Goal: Task Accomplishment & Management: Manage account settings

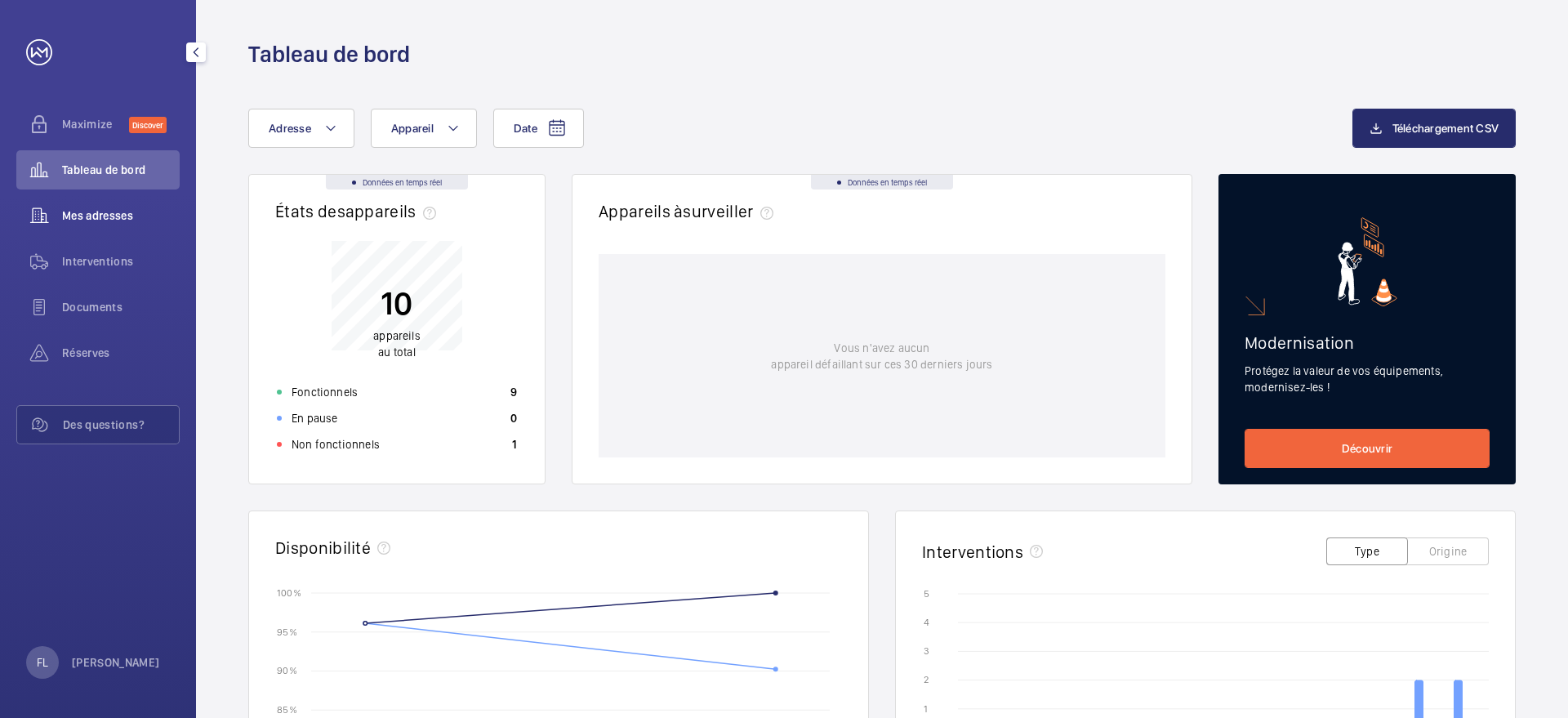
click at [67, 231] on div "Mes adresses" at bounding box center [98, 215] width 164 height 39
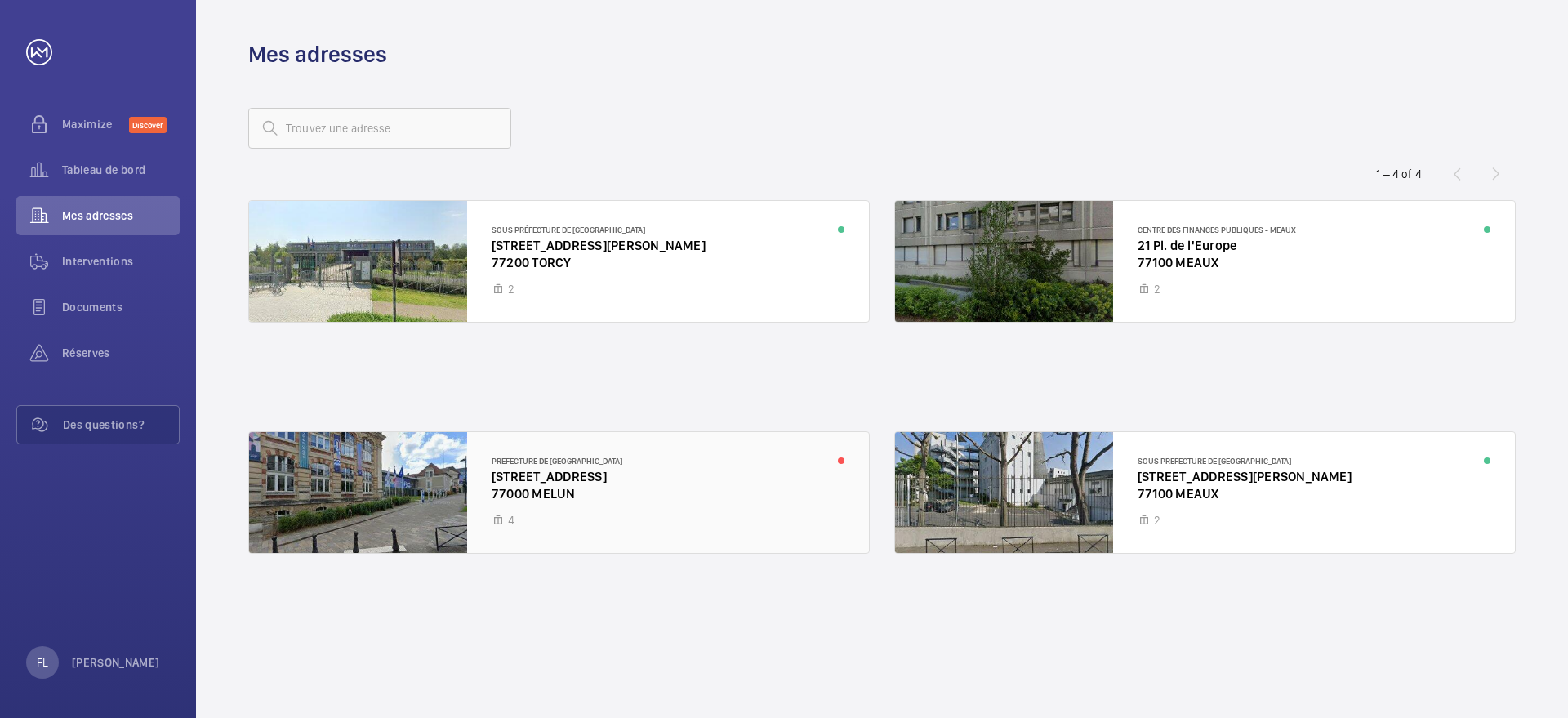
click at [718, 479] on div at bounding box center [559, 492] width 620 height 121
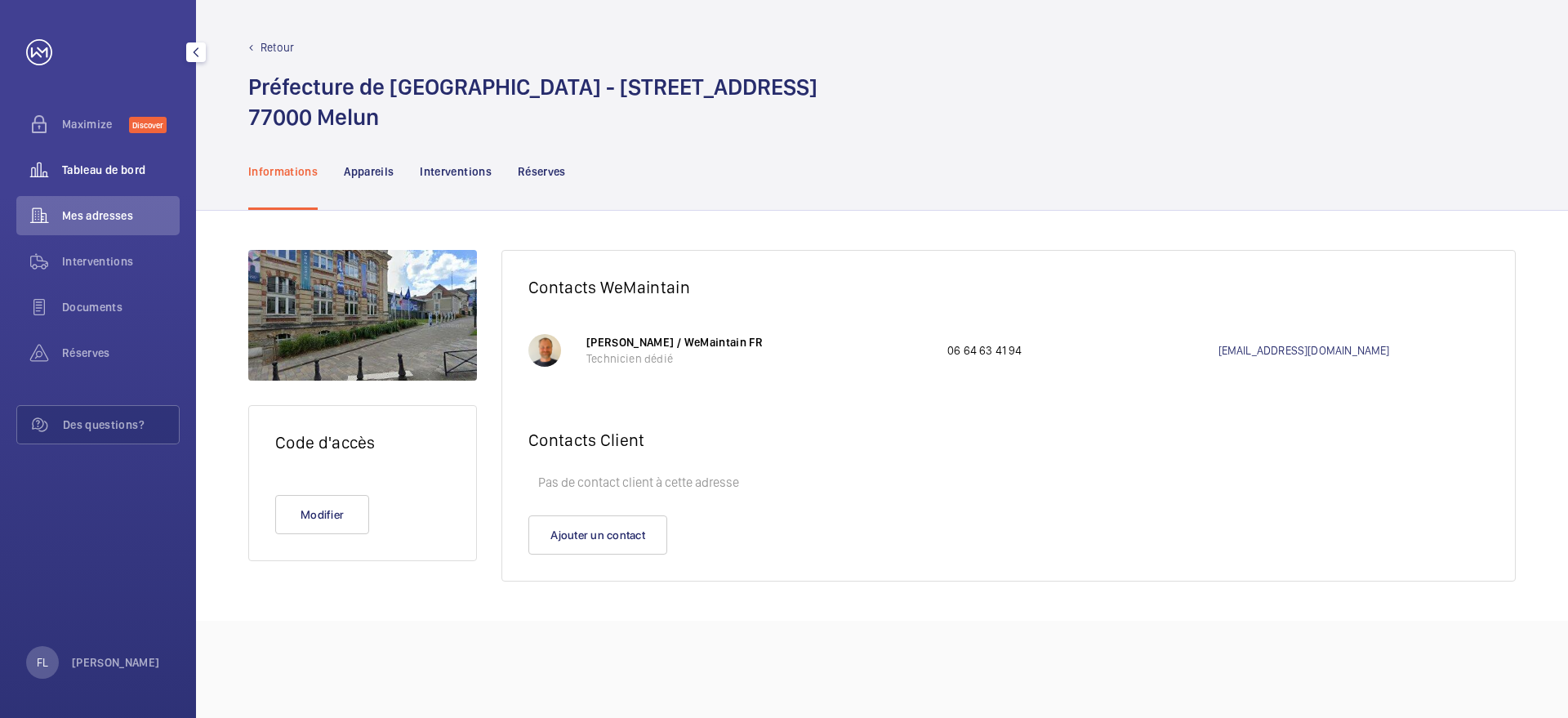
click at [105, 171] on span "Tableau de bord" at bounding box center [121, 169] width 118 height 17
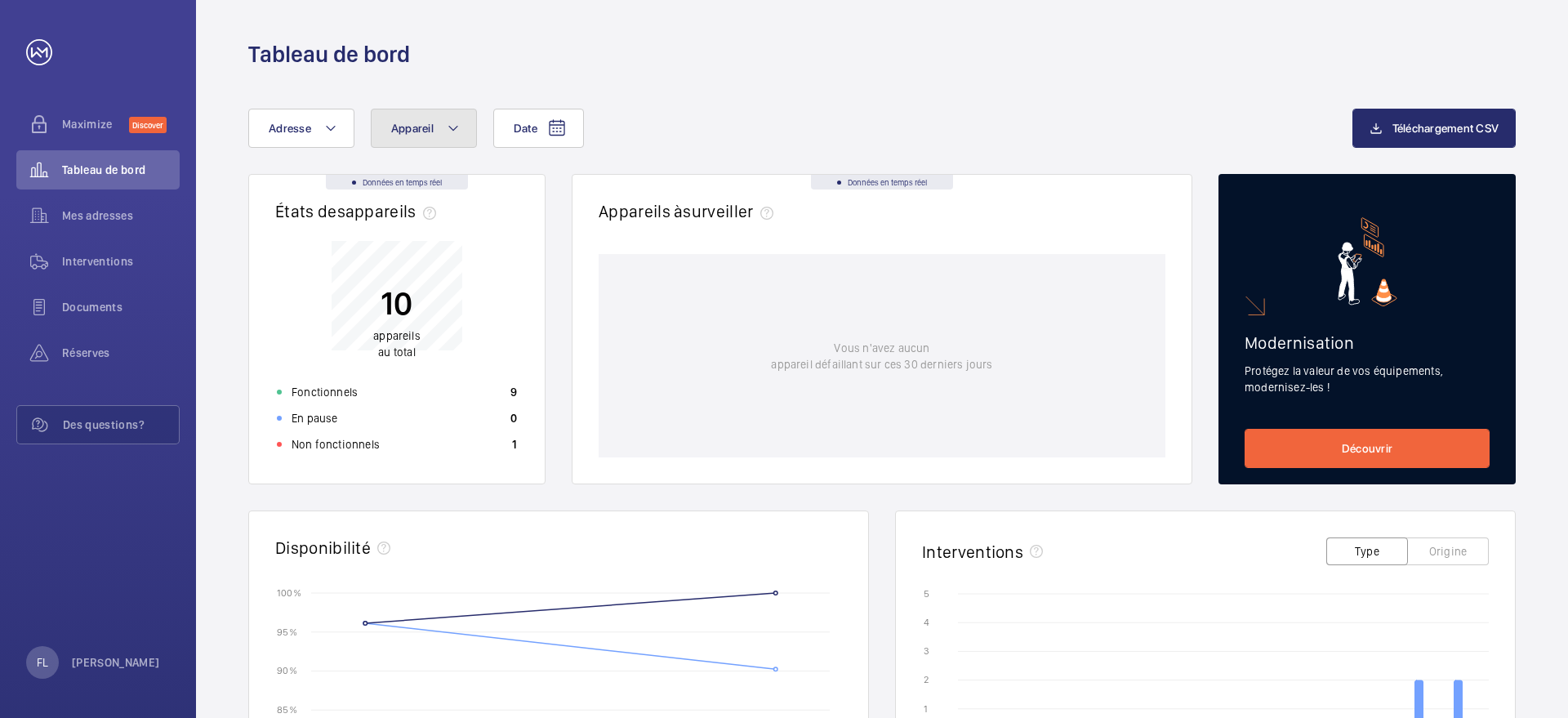
click at [439, 135] on button "Appareil" at bounding box center [423, 128] width 106 height 39
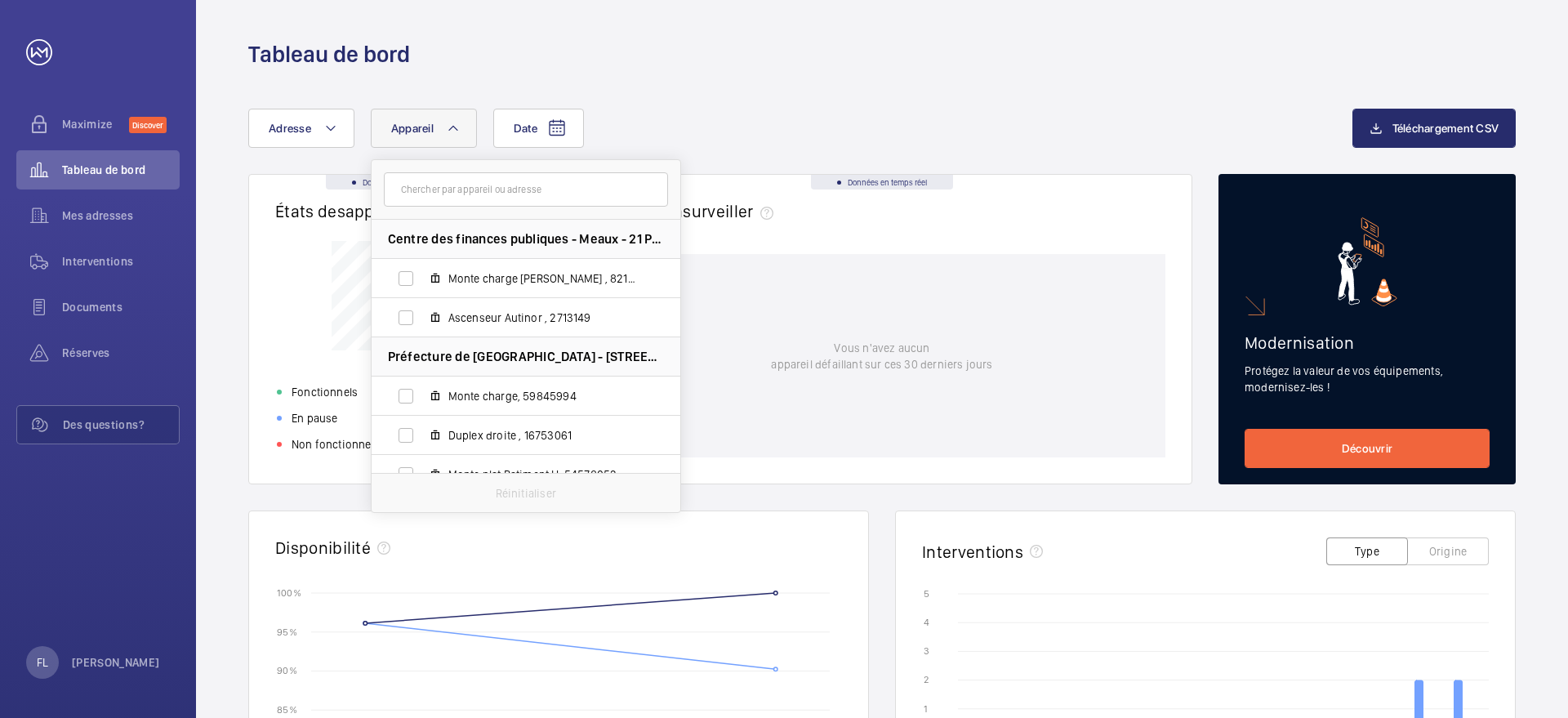
click at [719, 100] on div "Date Adresse Appareil Centre des finances publiques - Meaux - 21 Pl. de l'Europ…" at bounding box center [882, 632] width 1372 height 1127
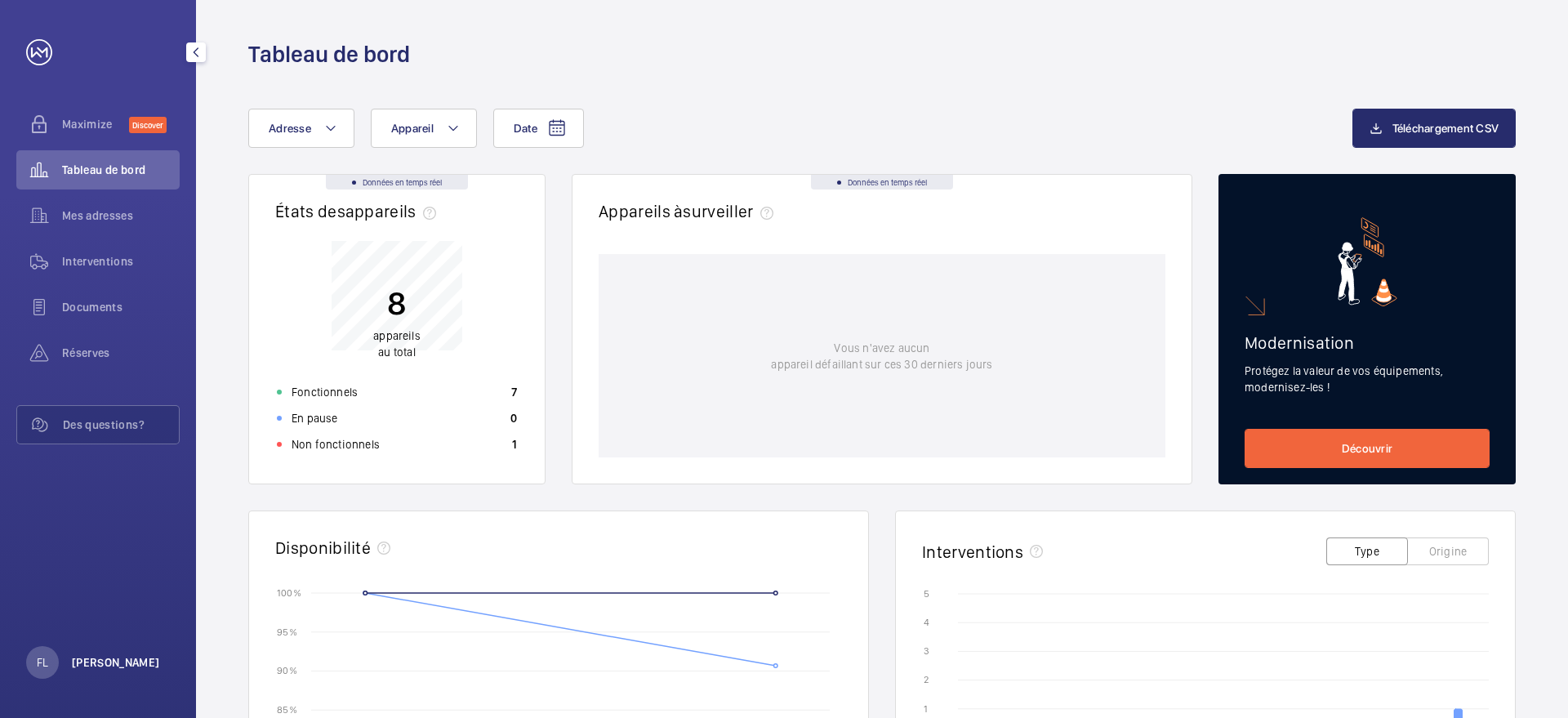
click at [90, 664] on p "[PERSON_NAME]" at bounding box center [116, 662] width 89 height 17
click at [74, 599] on link "Paramètres" at bounding box center [72, 594] width 58 height 13
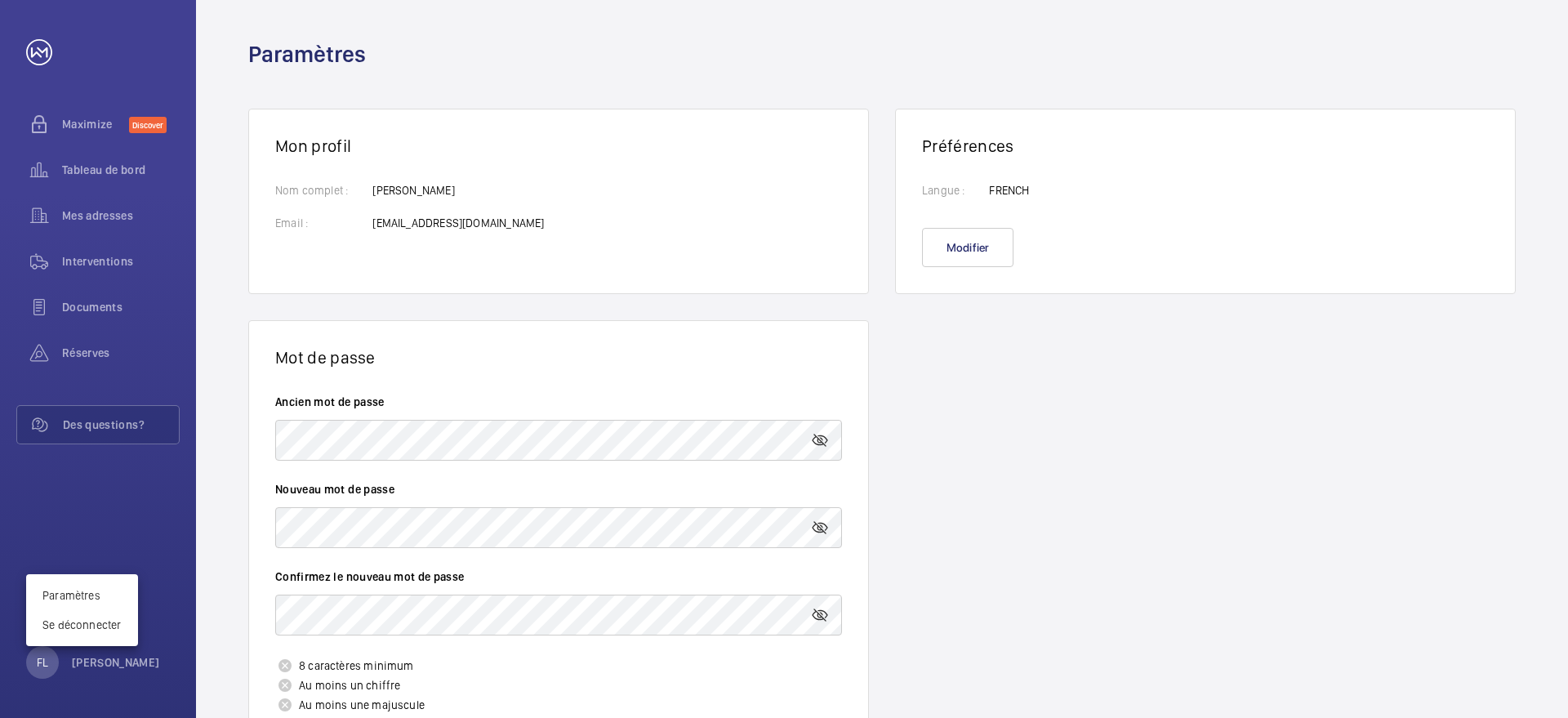
click at [404, 439] on div at bounding box center [784, 359] width 1568 height 718
click at [823, 444] on mat-icon at bounding box center [820, 440] width 19 height 19
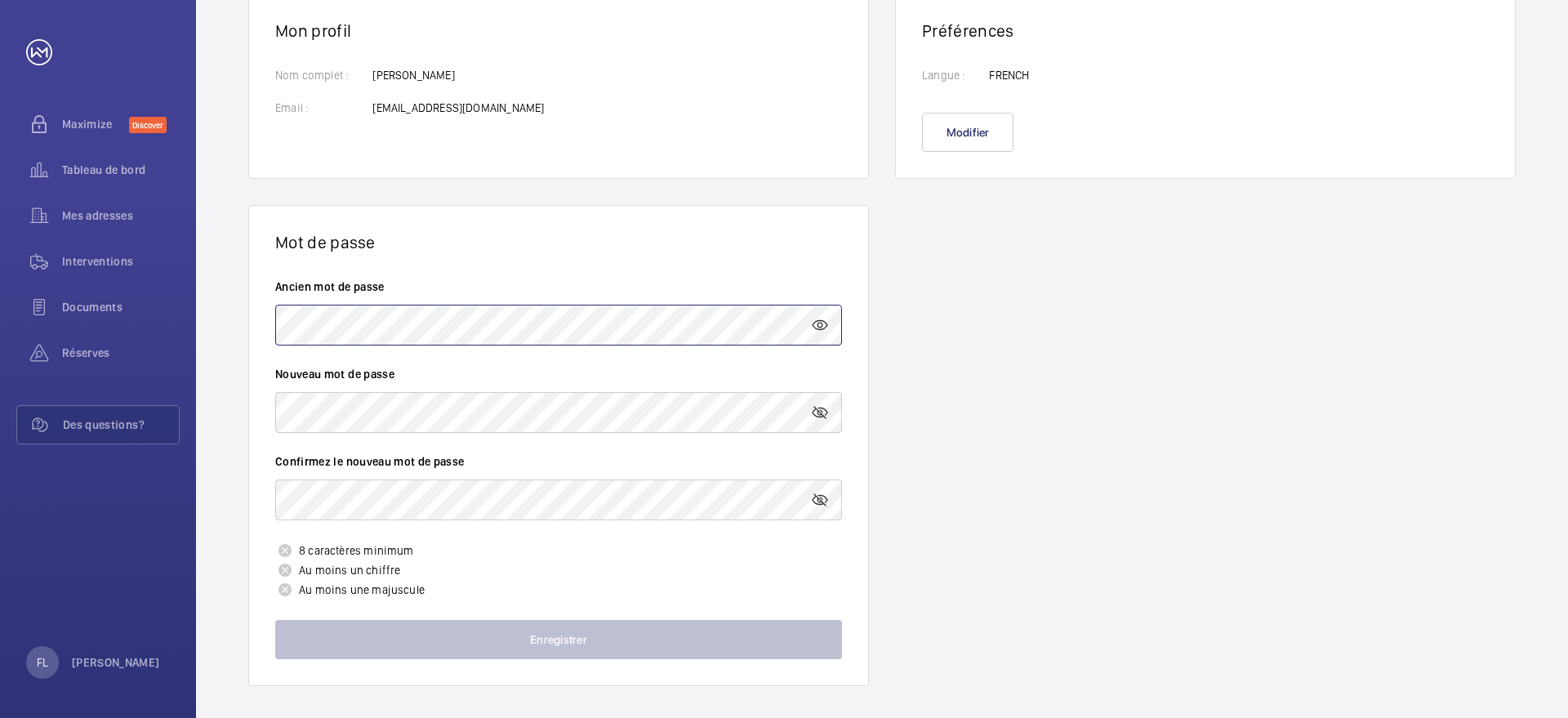
scroll to position [123, 0]
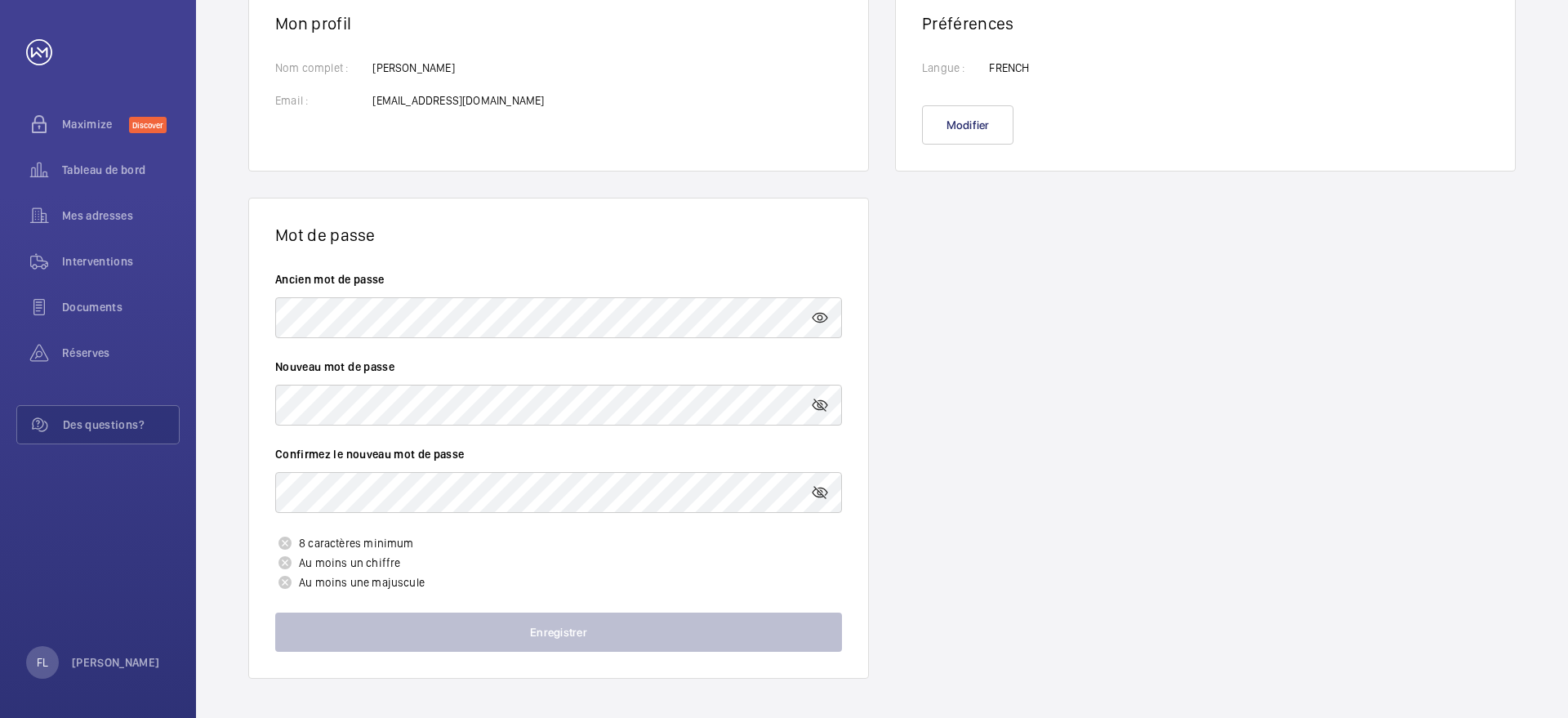
drag, startPoint x: 370, startPoint y: 107, endPoint x: 575, endPoint y: 103, distance: 205.0
click at [575, 103] on div "Nom complet : Email : Florent Lemee florent.lemee@seine-et-marne.gouv.fr" at bounding box center [559, 91] width 566 height 65
copy p "florent.lemee@seine-et-marne.gouv.fr"
click at [511, 152] on wm-front-card-body "Nom complet : Email : Florent Lemee florent.lemee@seine-et-marne.gouv.fr" at bounding box center [559, 101] width 619 height 137
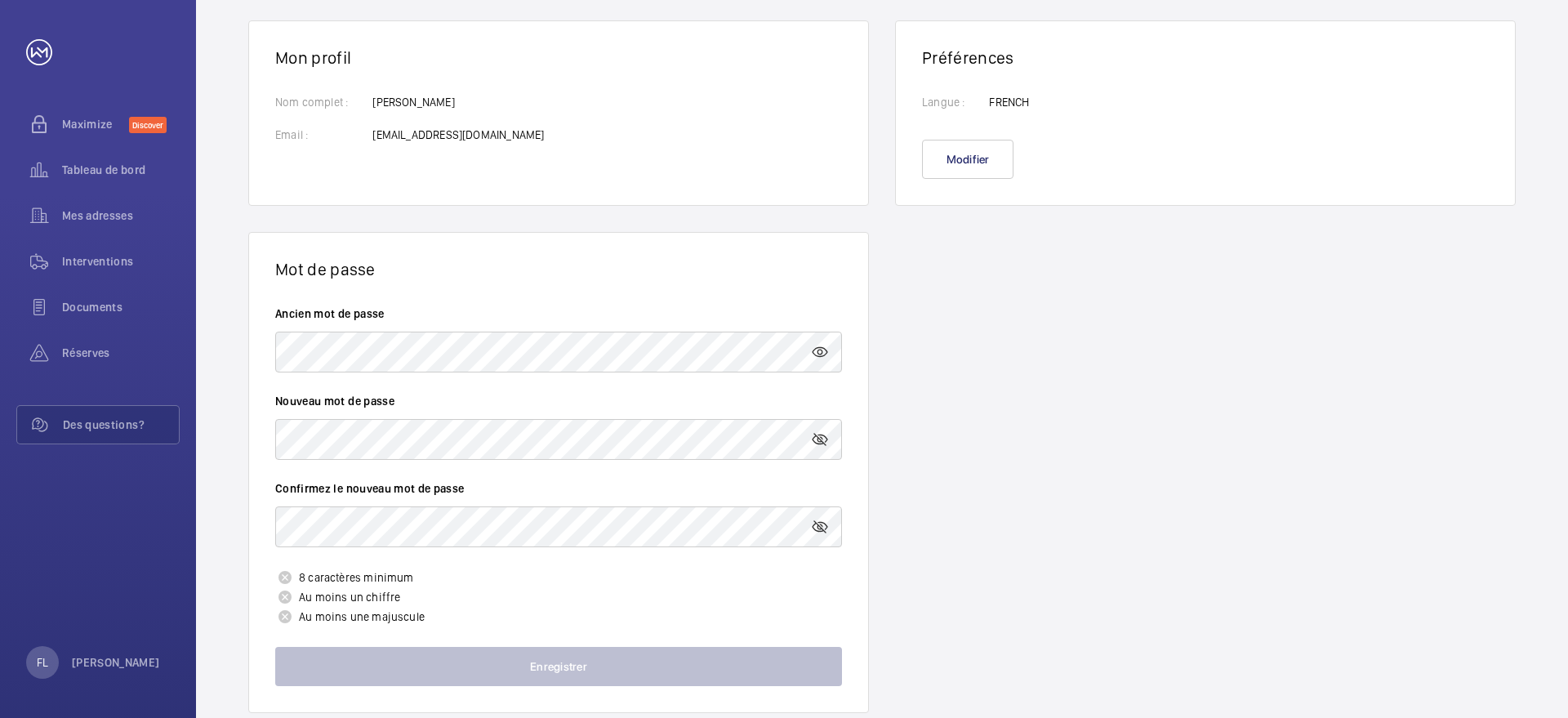
scroll to position [0, 0]
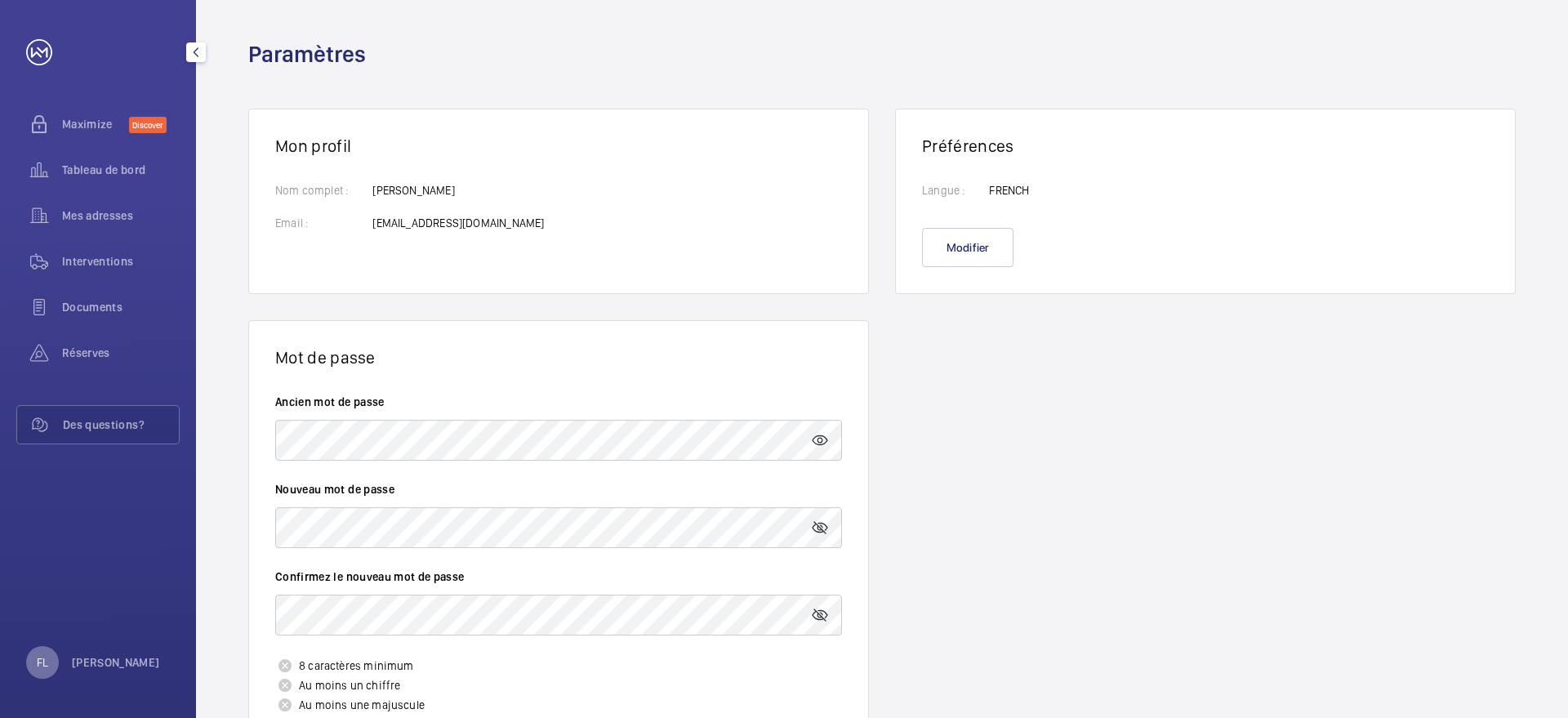
click at [54, 672] on div "FL" at bounding box center [43, 663] width 33 height 33
click at [75, 627] on p "Se déconnecter" at bounding box center [82, 625] width 79 height 17
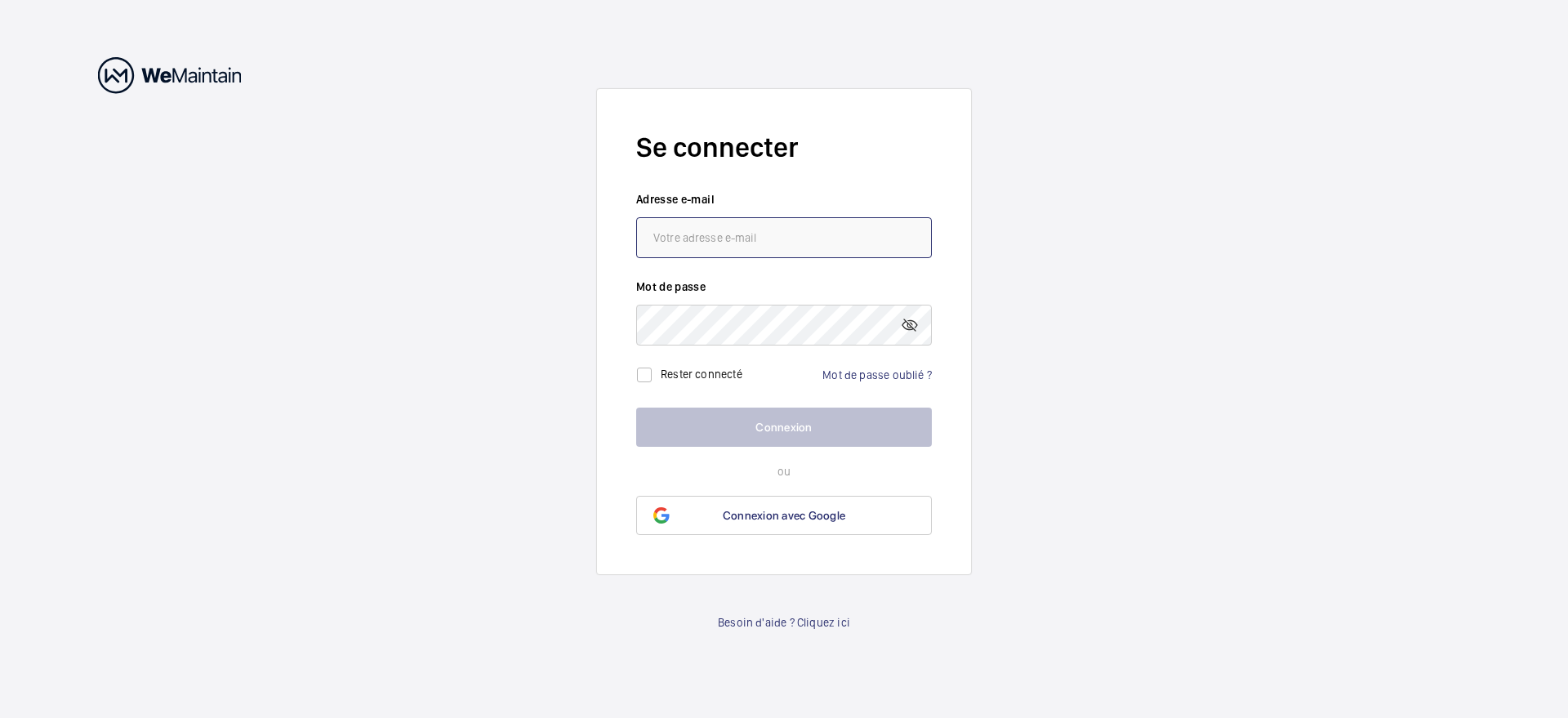
click at [779, 251] on input "email" at bounding box center [784, 237] width 296 height 41
click at [877, 374] on link "Mot de passe oublié ?" at bounding box center [877, 374] width 109 height 13
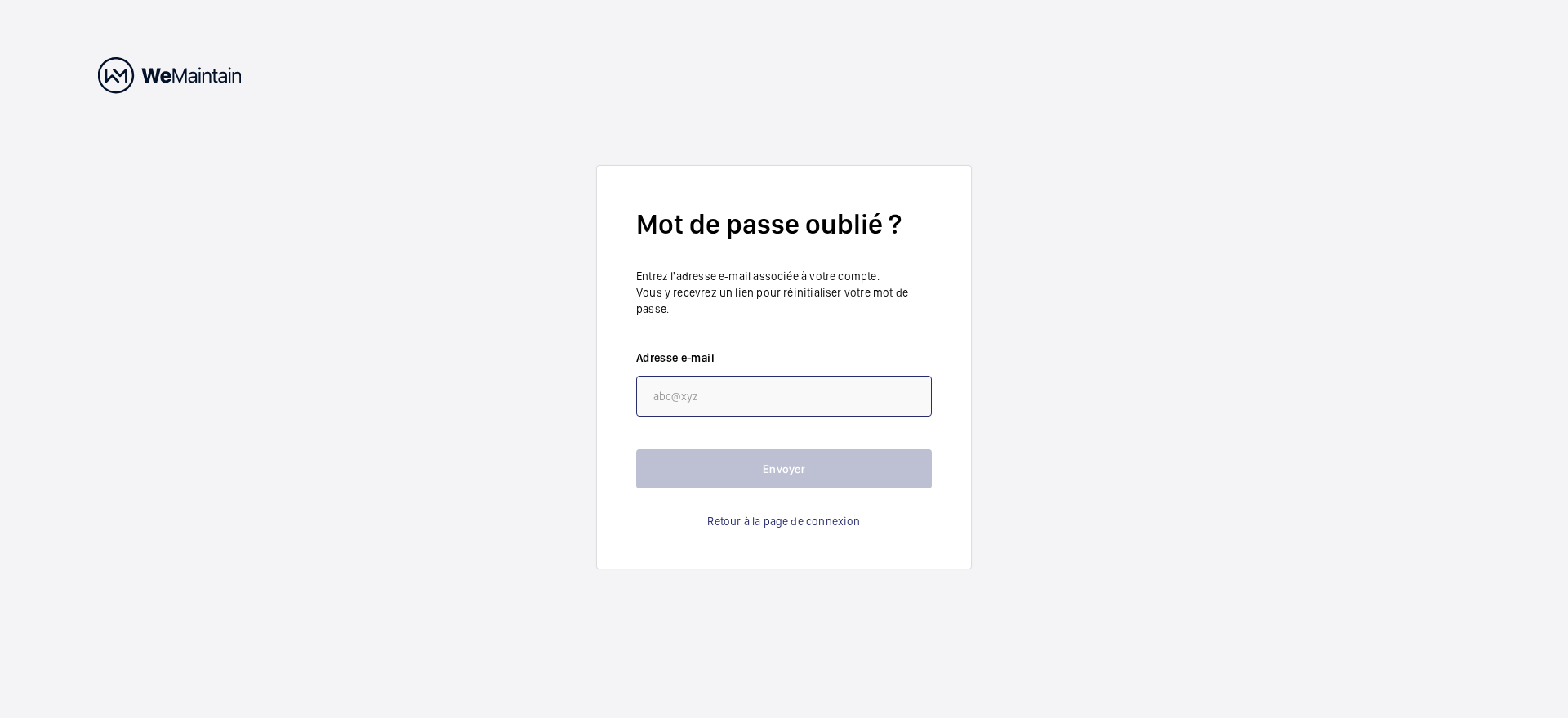
click at [715, 411] on input "email" at bounding box center [784, 396] width 296 height 41
paste input "[EMAIL_ADDRESS][DOMAIN_NAME]"
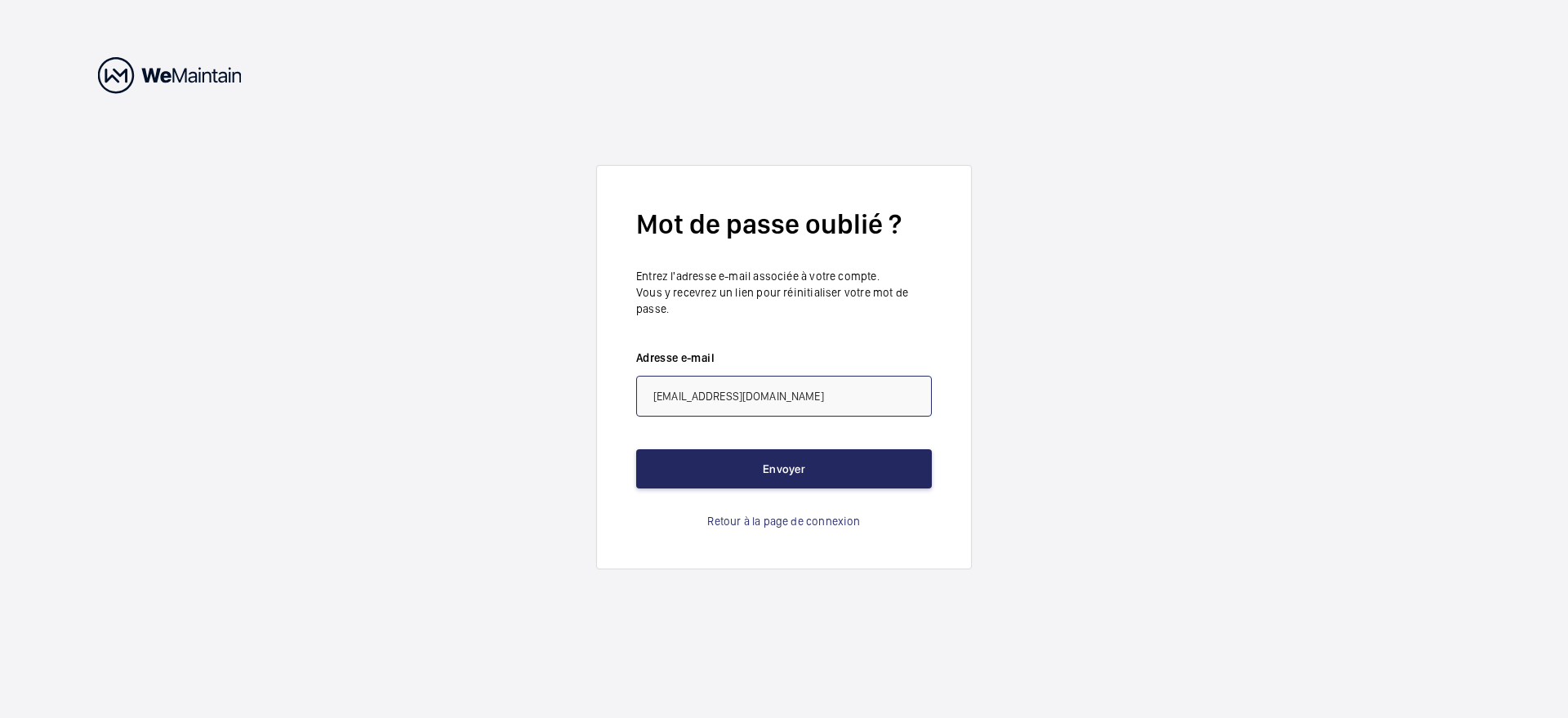
type input "[EMAIL_ADDRESS][DOMAIN_NAME]"
click at [716, 455] on button "Envoyer" at bounding box center [784, 469] width 296 height 39
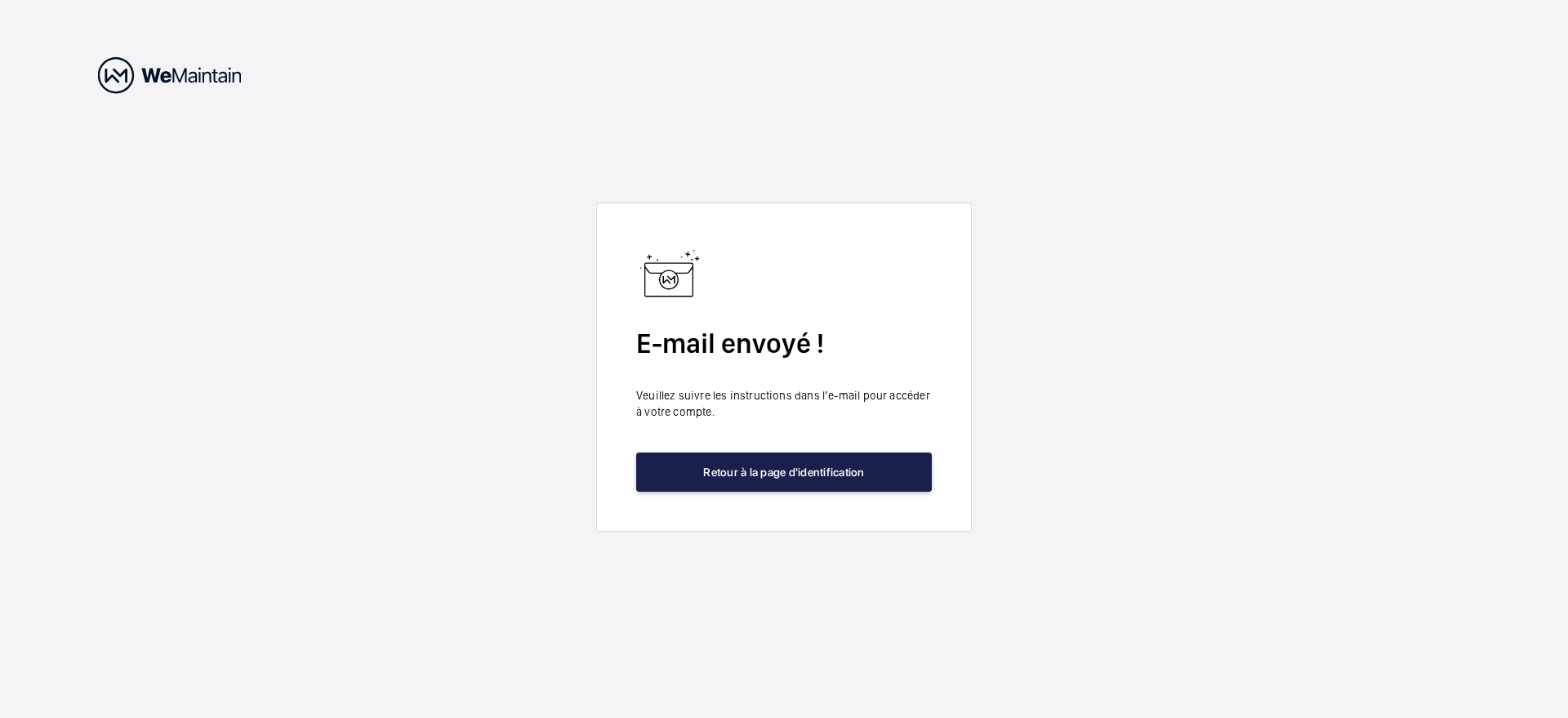
click at [756, 478] on button "Retour à la page d'identification" at bounding box center [784, 472] width 296 height 39
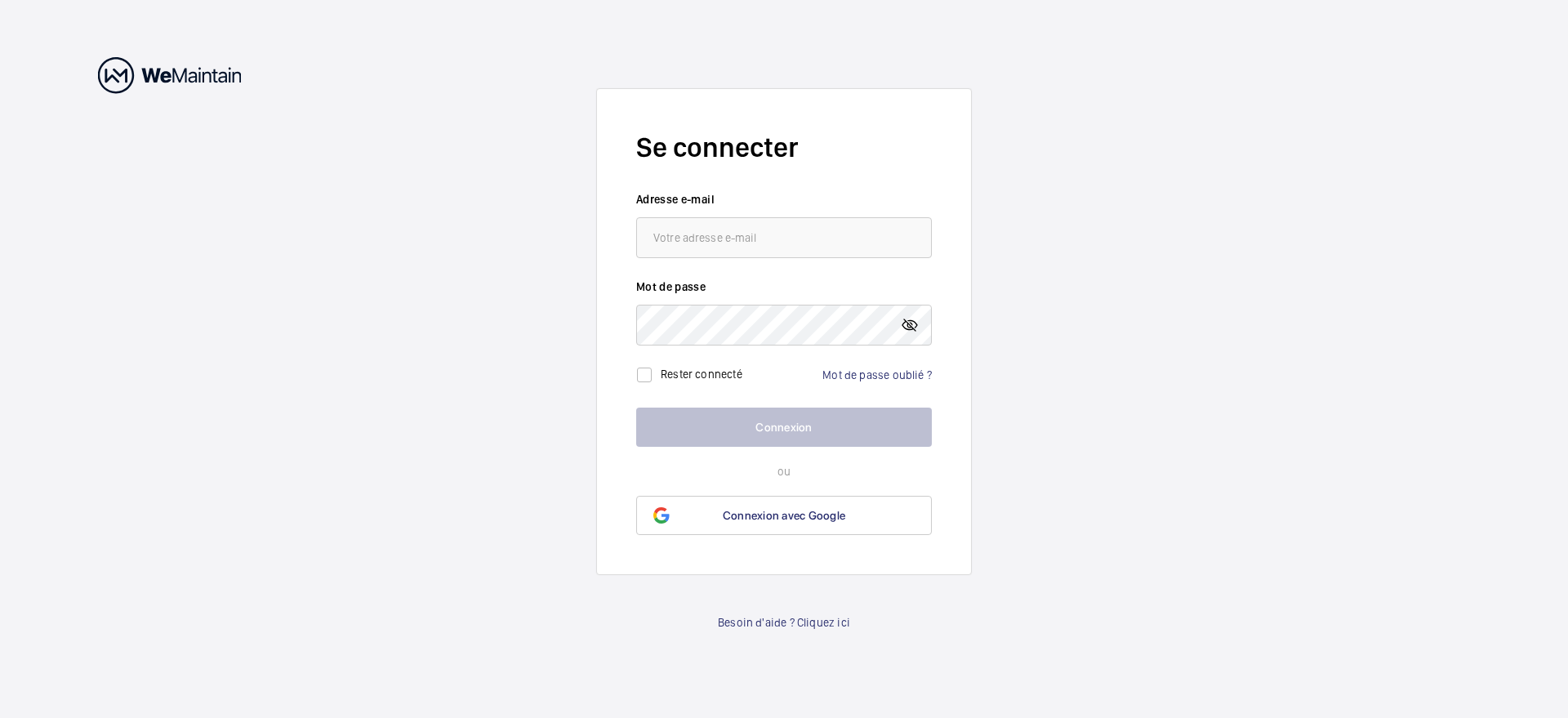
click at [913, 333] on mat-icon at bounding box center [910, 325] width 19 height 19
click at [906, 327] on mat-icon at bounding box center [910, 325] width 19 height 19
click at [1315, 108] on wm-front-auth-container "Se connecter Adresse e-mail Mot de passe Rester connecté Mot de passe oublié ? …" at bounding box center [784, 359] width 1568 height 718
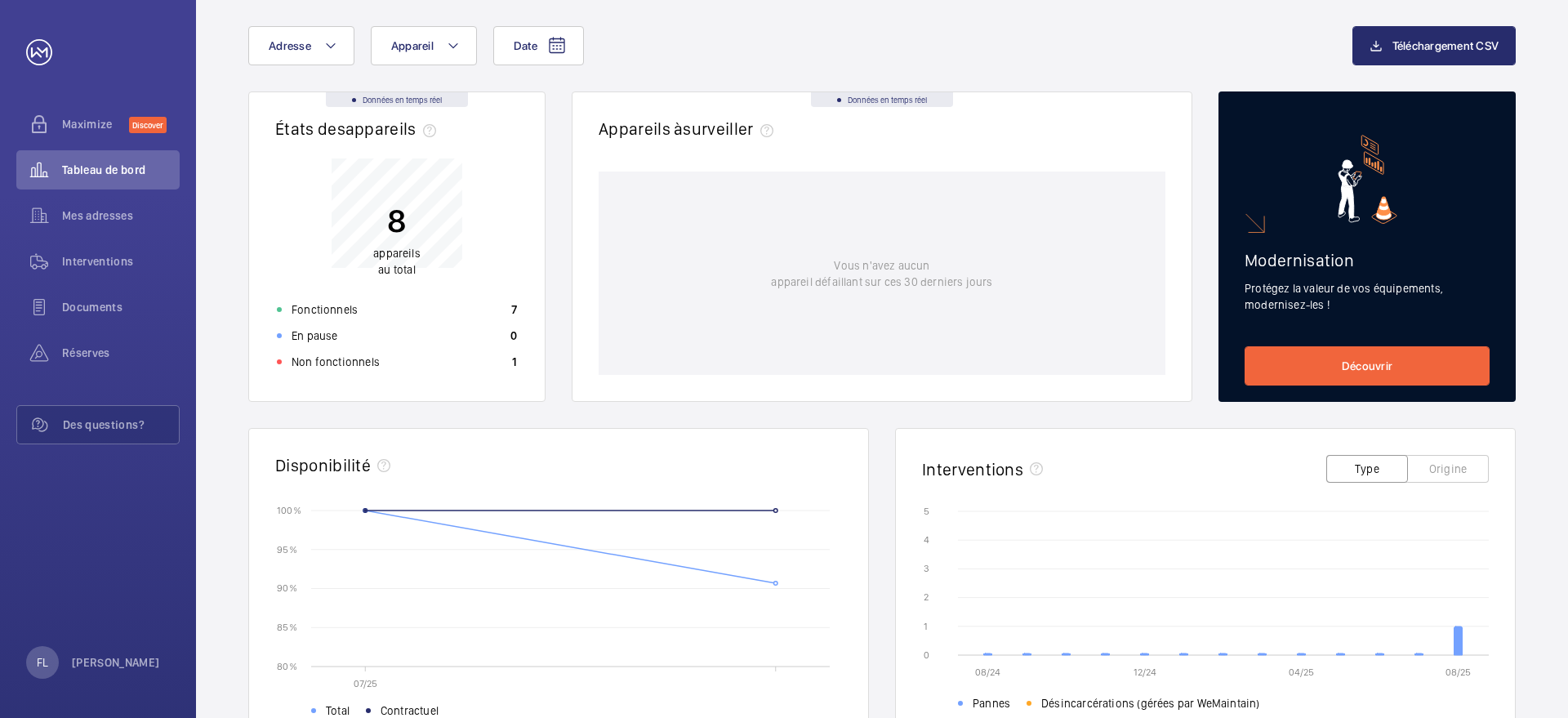
scroll to position [84, 0]
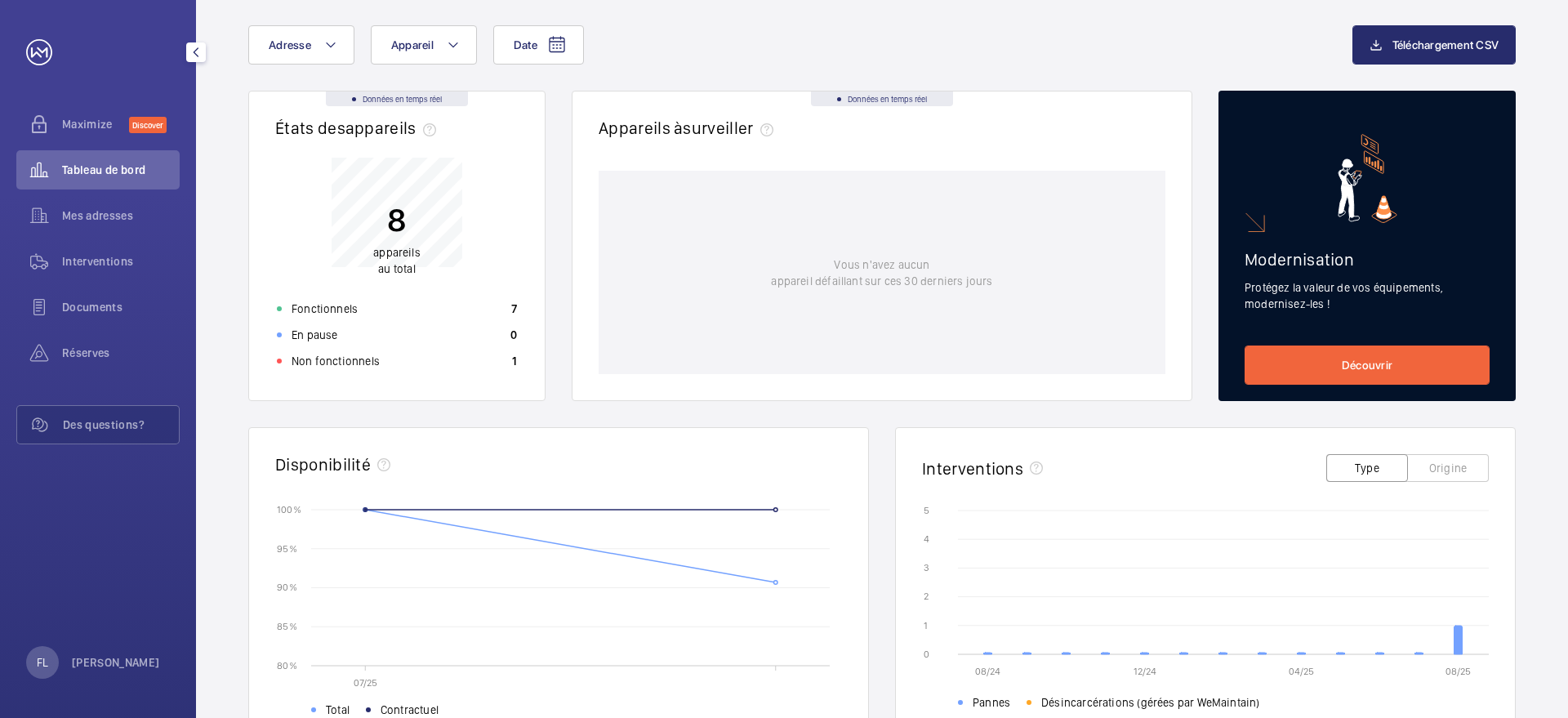
click at [59, 664] on div "FL Florent Lemee" at bounding box center [93, 663] width 134 height 33
click at [80, 593] on link "Paramètres" at bounding box center [72, 594] width 58 height 13
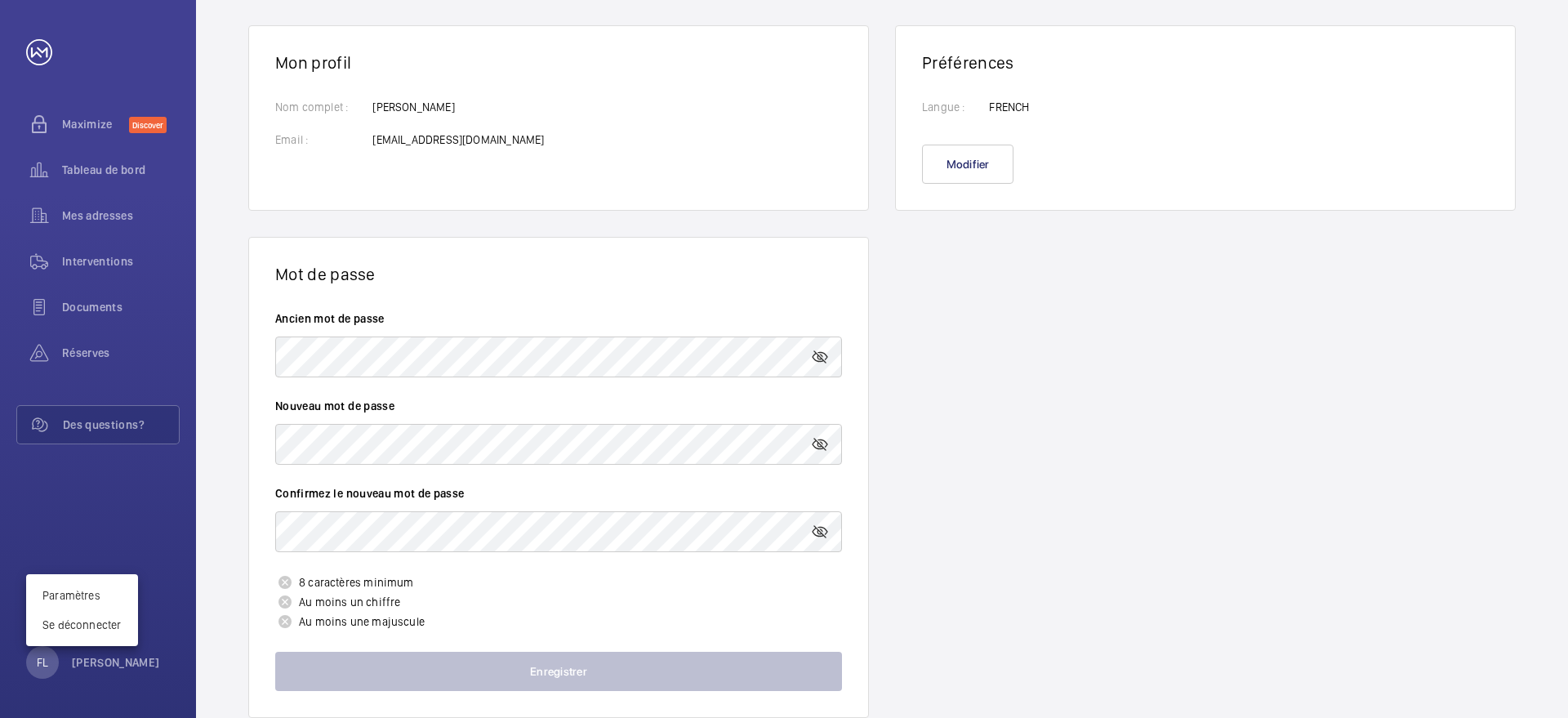
click at [350, 377] on div at bounding box center [784, 359] width 1568 height 718
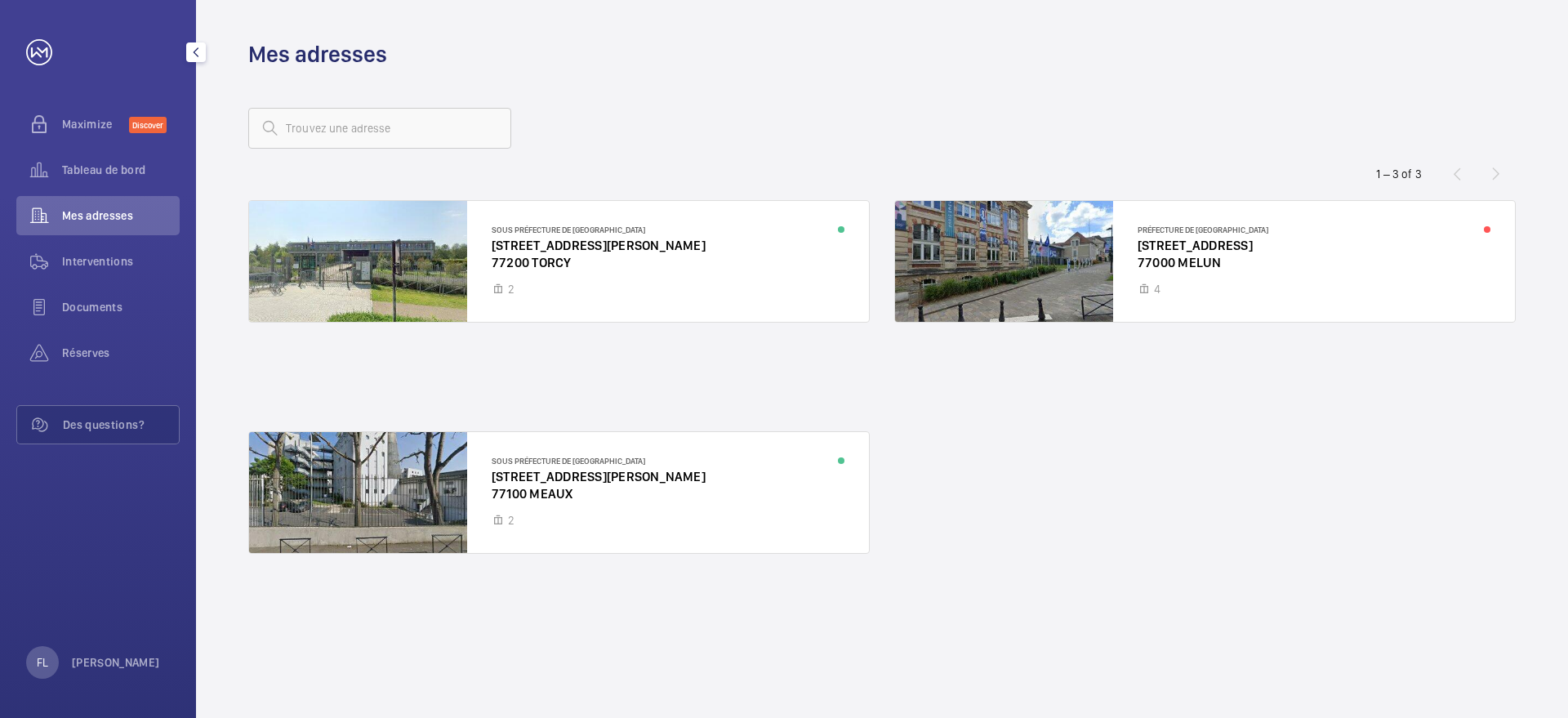
click at [63, 687] on div "Maximize Discover Tableau de bord Mes adresses Interventions Documents Réserves…" at bounding box center [97, 359] width 196 height 718
click at [78, 667] on p "[PERSON_NAME]" at bounding box center [116, 662] width 89 height 17
click at [96, 630] on p "Se déconnecter" at bounding box center [82, 625] width 79 height 17
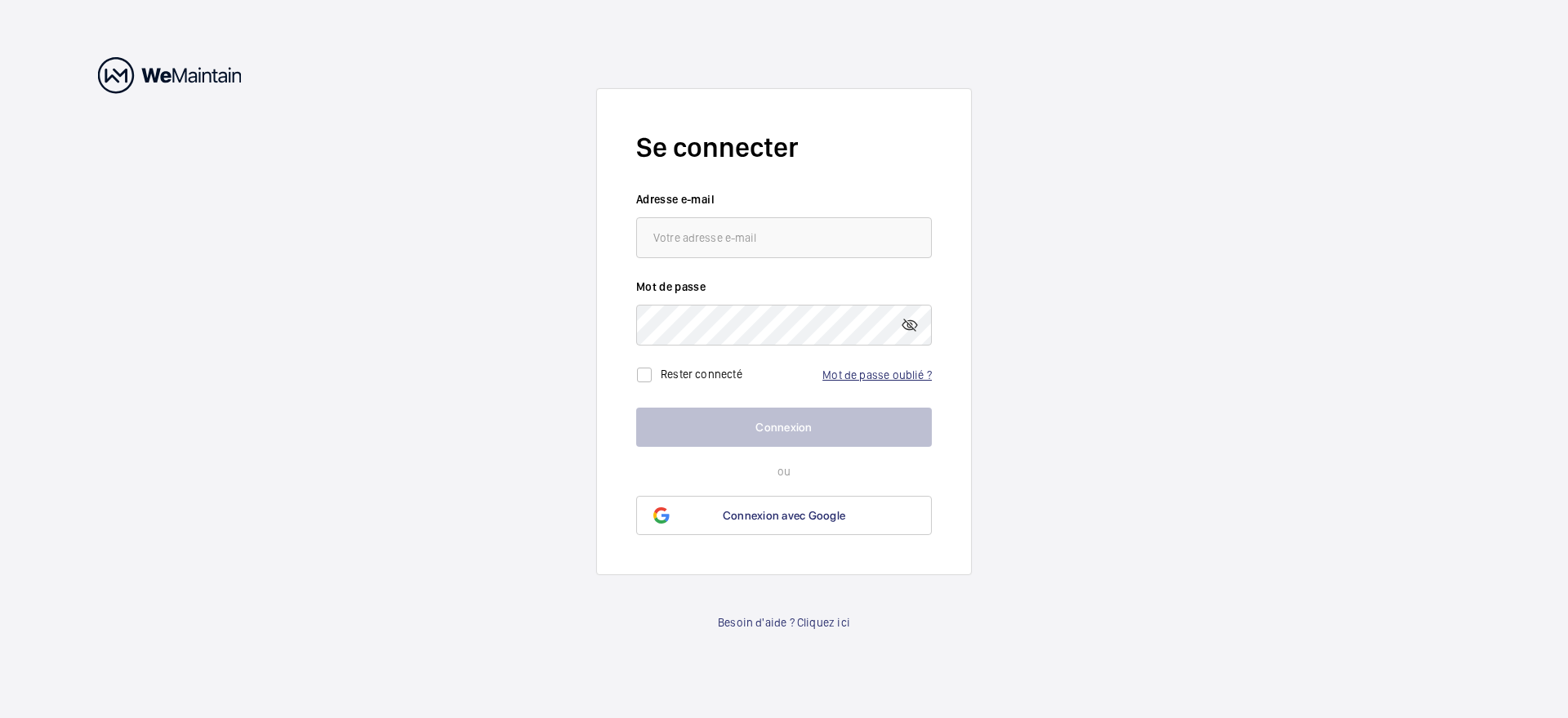
click at [879, 368] on link "Mot de passe oublié ?" at bounding box center [877, 374] width 109 height 13
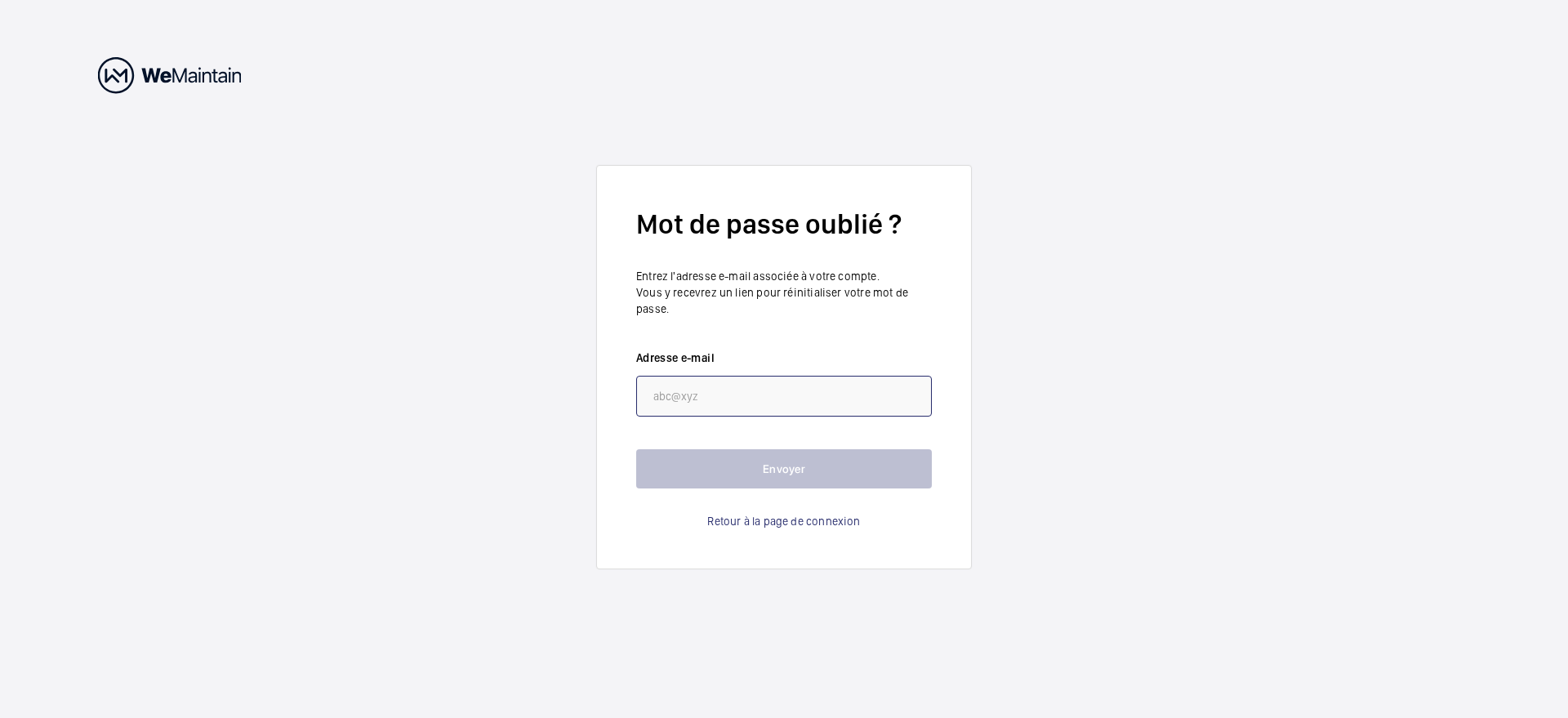
click at [732, 377] on input "email" at bounding box center [784, 396] width 296 height 41
paste input "[EMAIL_ADDRESS][DOMAIN_NAME]"
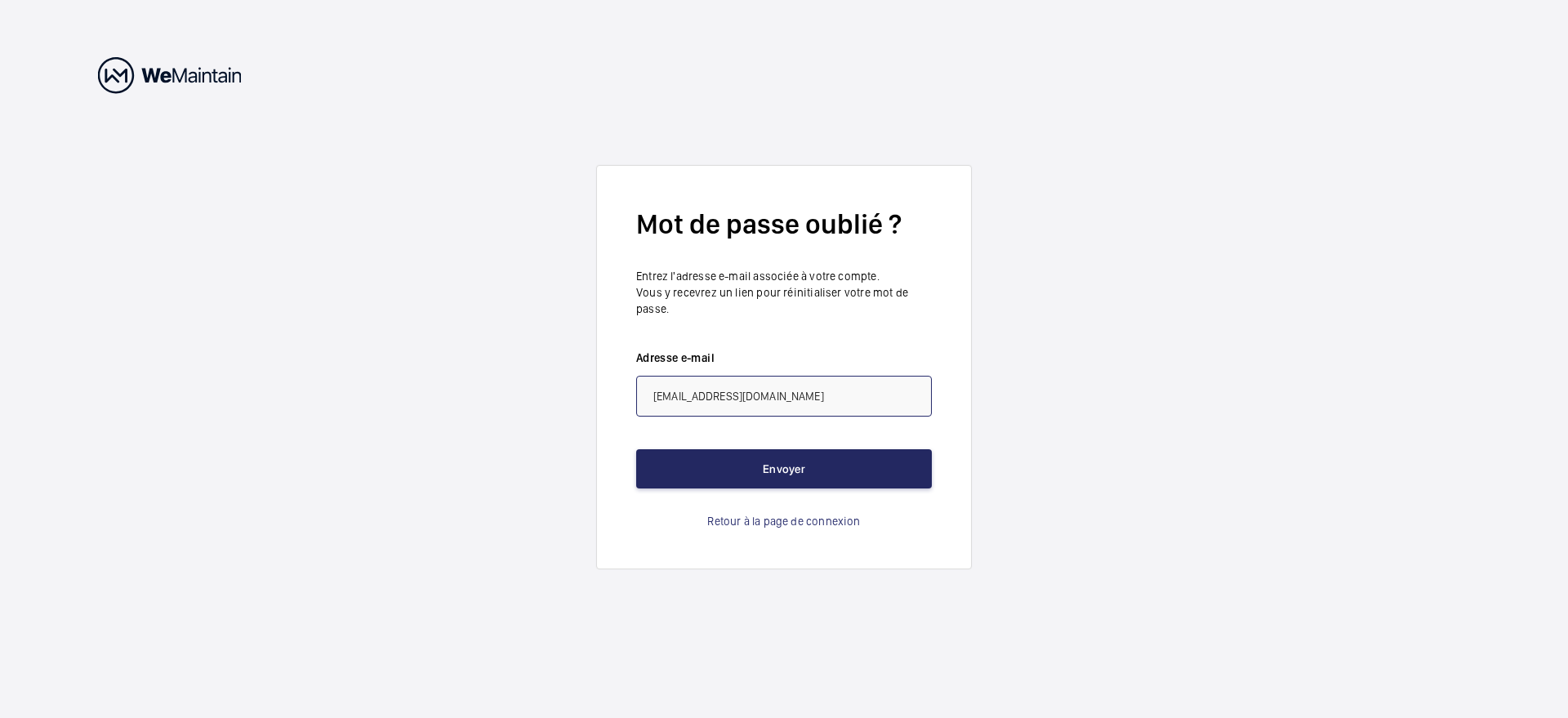
type input "[EMAIL_ADDRESS][DOMAIN_NAME]"
click at [831, 475] on button "Envoyer" at bounding box center [784, 469] width 296 height 39
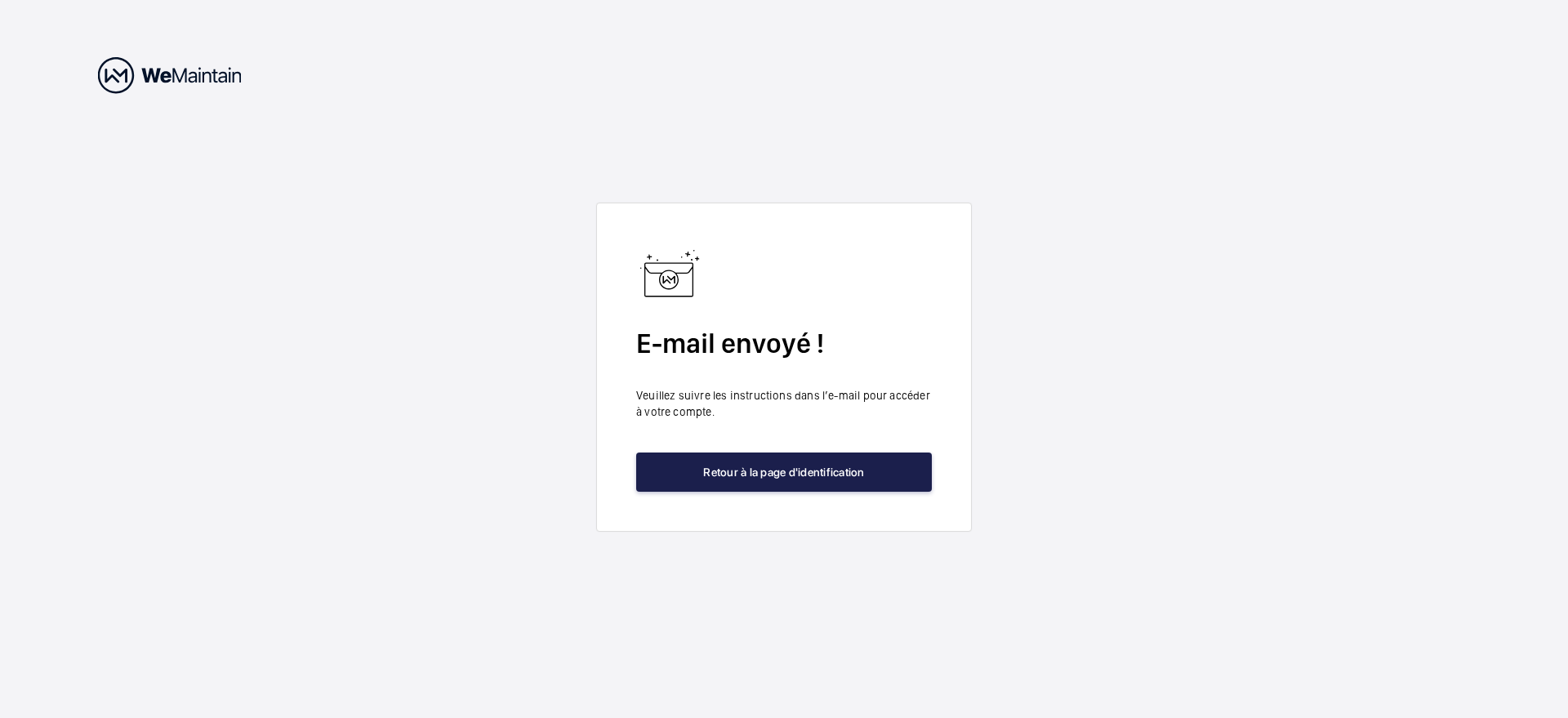
click at [854, 477] on button "Retour à la page d'identification" at bounding box center [784, 472] width 296 height 39
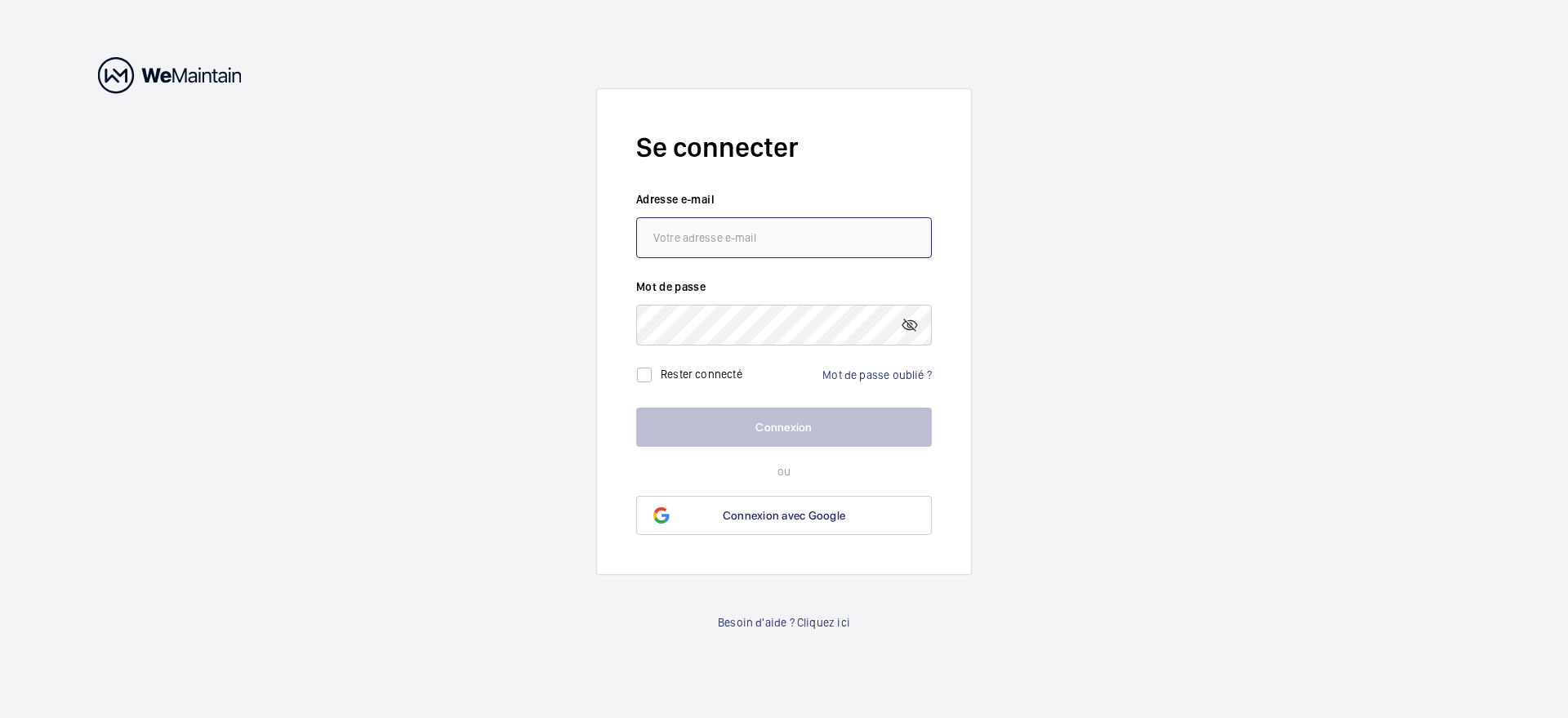
click at [768, 235] on input "email" at bounding box center [784, 237] width 296 height 41
paste input "[EMAIL_ADDRESS][DOMAIN_NAME]"
type input "[EMAIL_ADDRESS][DOMAIN_NAME]"
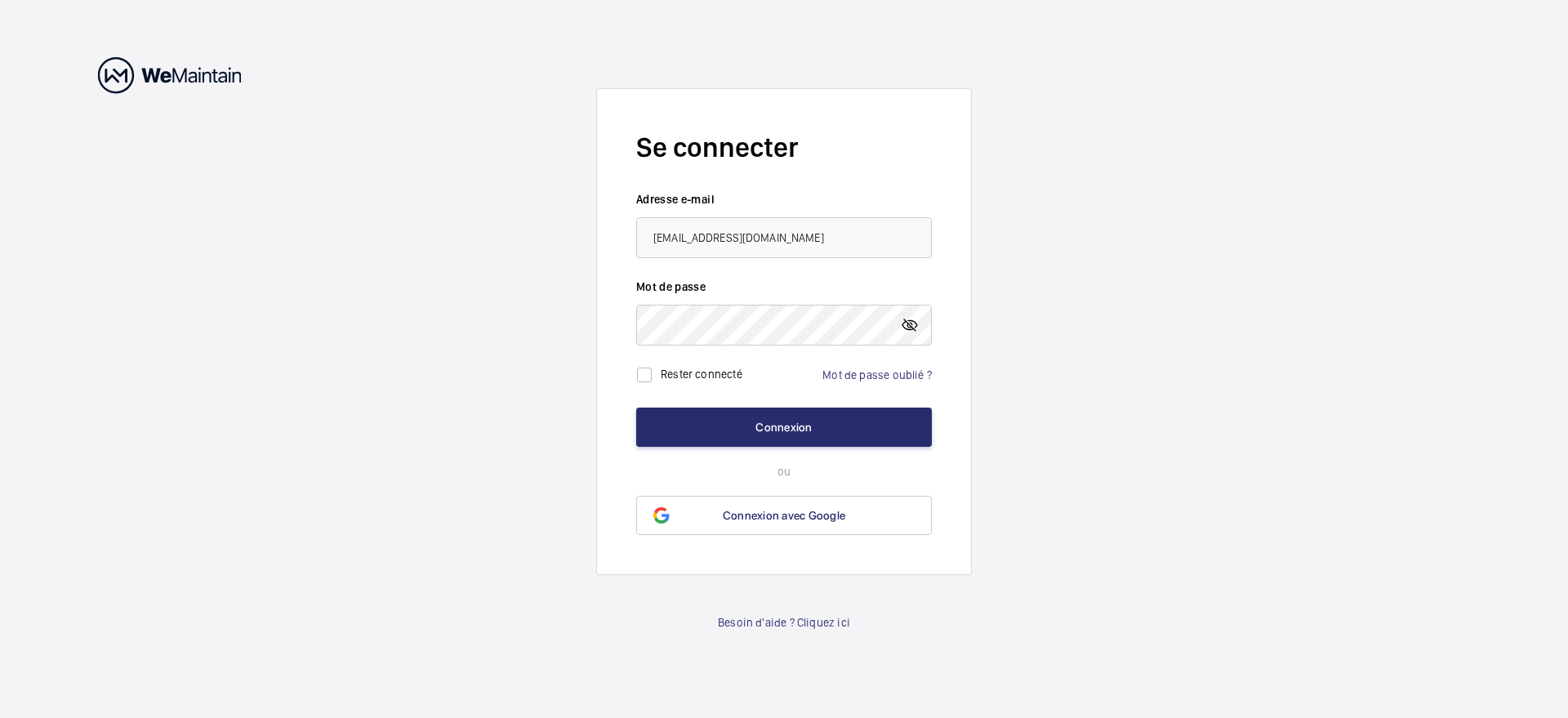
click at [902, 327] on mat-icon at bounding box center [910, 325] width 19 height 19
click at [836, 413] on button "Connexion" at bounding box center [784, 427] width 296 height 39
